Goal: Task Accomplishment & Management: Manage account settings

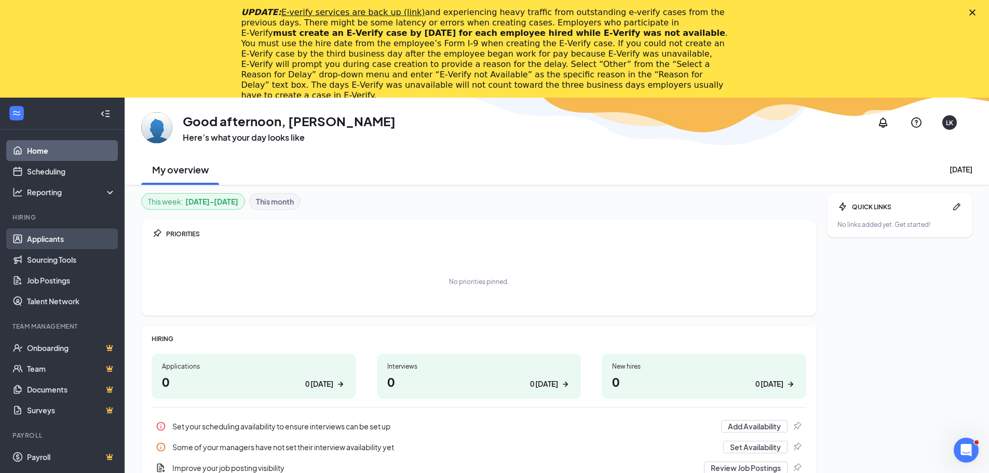
click at [55, 240] on link "Applicants" at bounding box center [71, 238] width 89 height 21
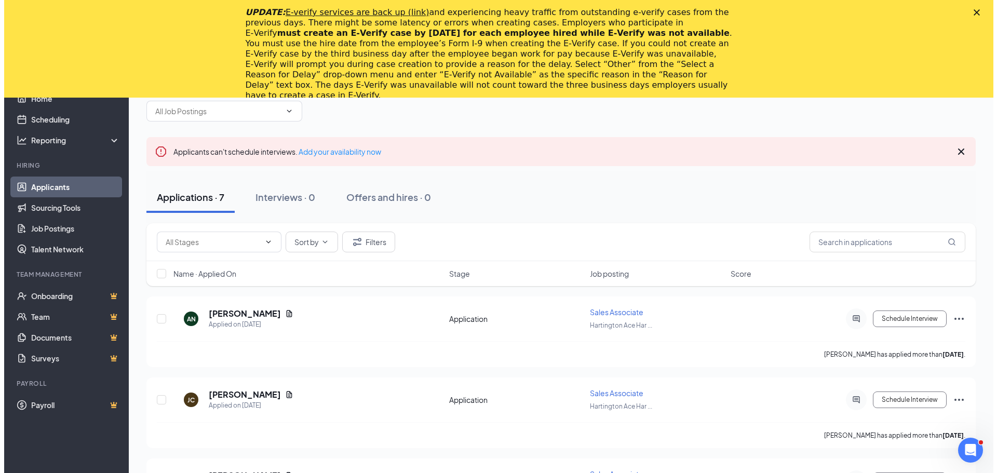
scroll to position [104, 0]
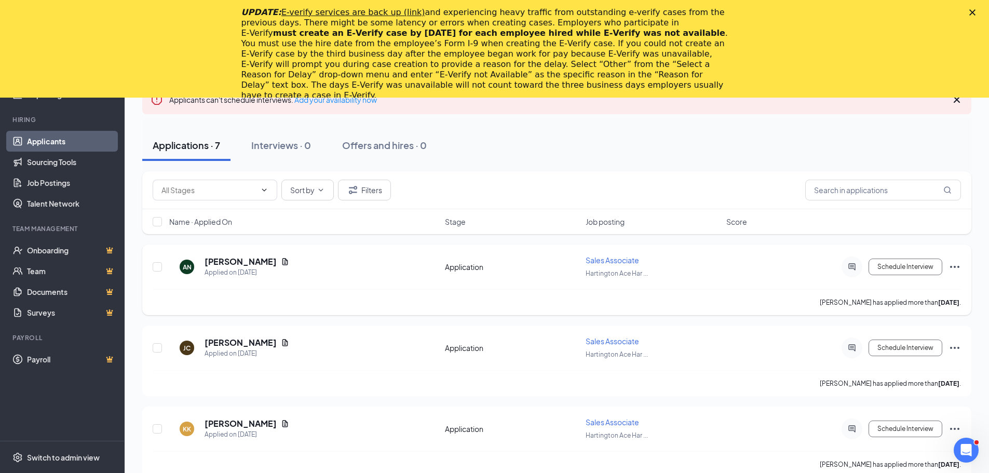
click at [265, 266] on div "[PERSON_NAME]" at bounding box center [247, 261] width 85 height 11
click at [281, 259] on icon "Document" at bounding box center [285, 262] width 8 height 8
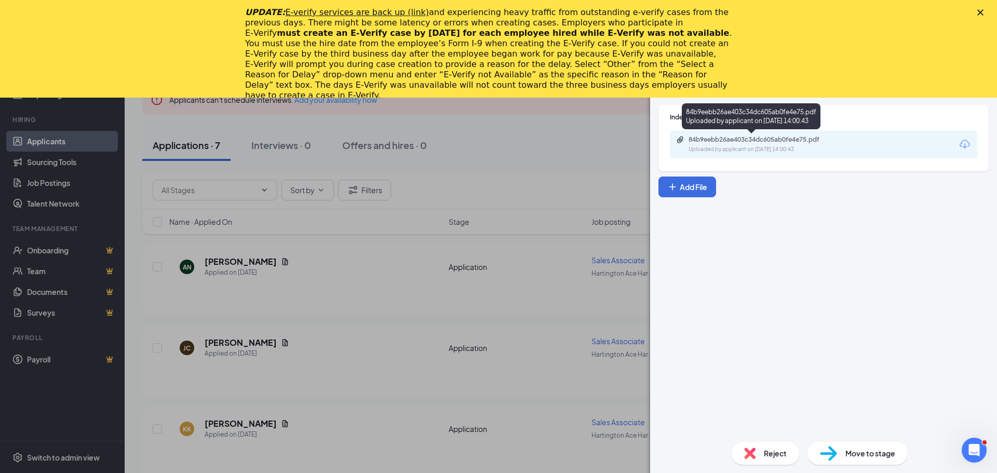
click at [733, 142] on div "84b9eebb26ae403c34dc605ab0fe4e75.pdf" at bounding box center [760, 140] width 145 height 8
click at [983, 16] on div "UPDATE: E-verify services are back up (link) and experiencing heavy traffic fro…" at bounding box center [498, 54] width 997 height 100
click at [980, 8] on div "UPDATE: E-verify services are back up (link) and experiencing heavy traffic fro…" at bounding box center [498, 54] width 997 height 100
